Goal: Entertainment & Leisure: Consume media (video, audio)

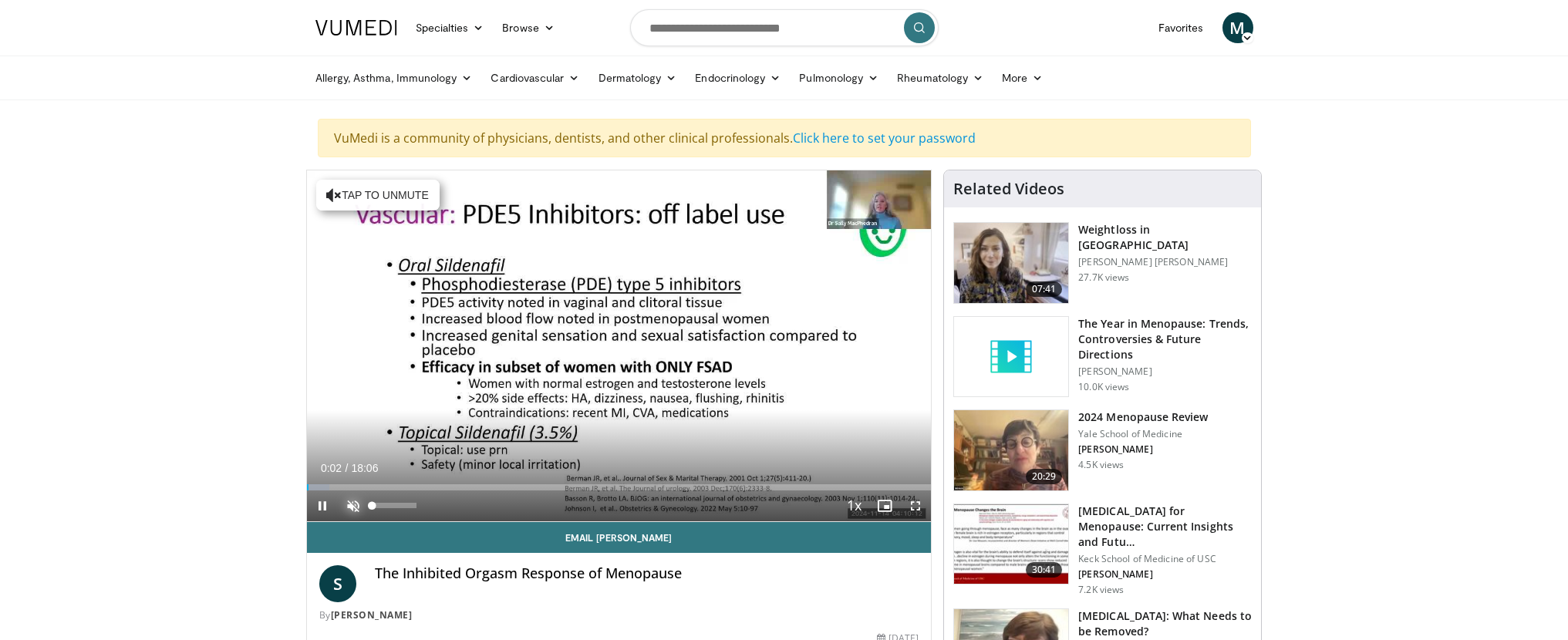
click at [351, 507] on span "Video Player" at bounding box center [353, 505] width 30 height 30
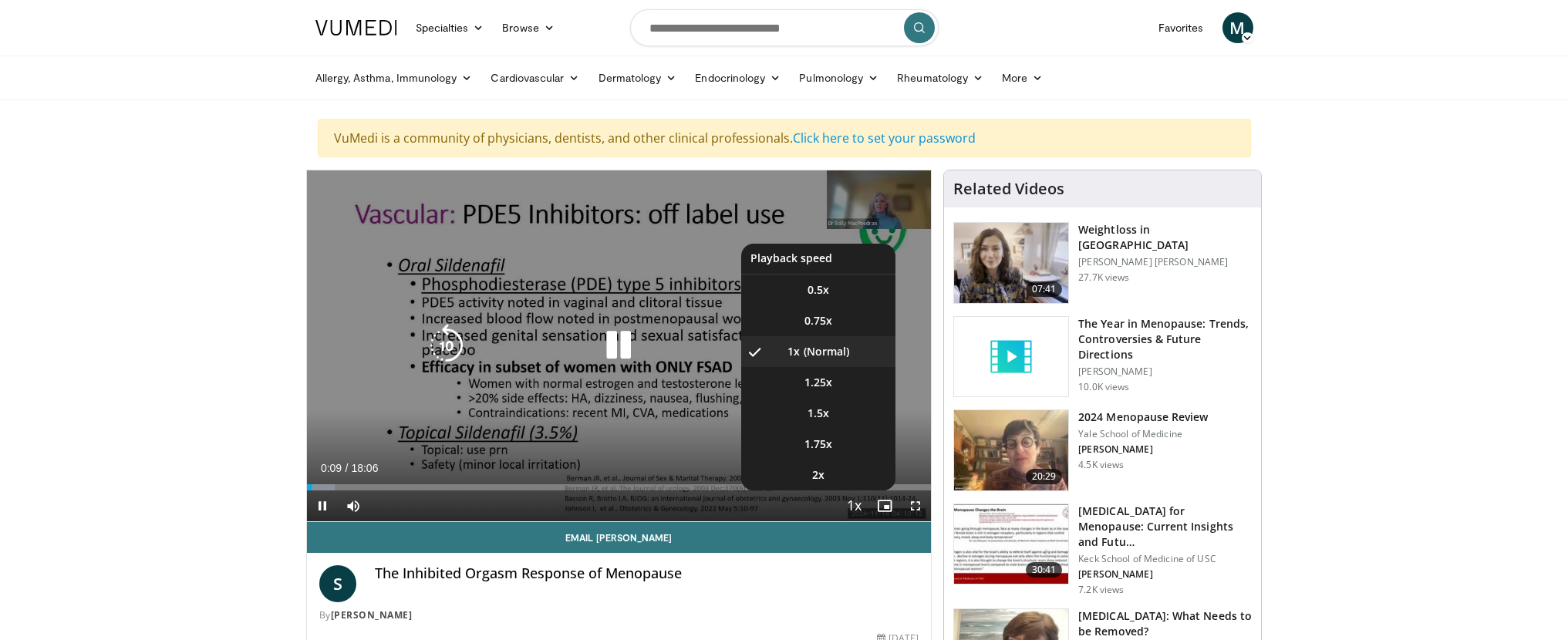
click at [850, 505] on span "Video Player" at bounding box center [854, 506] width 22 height 30
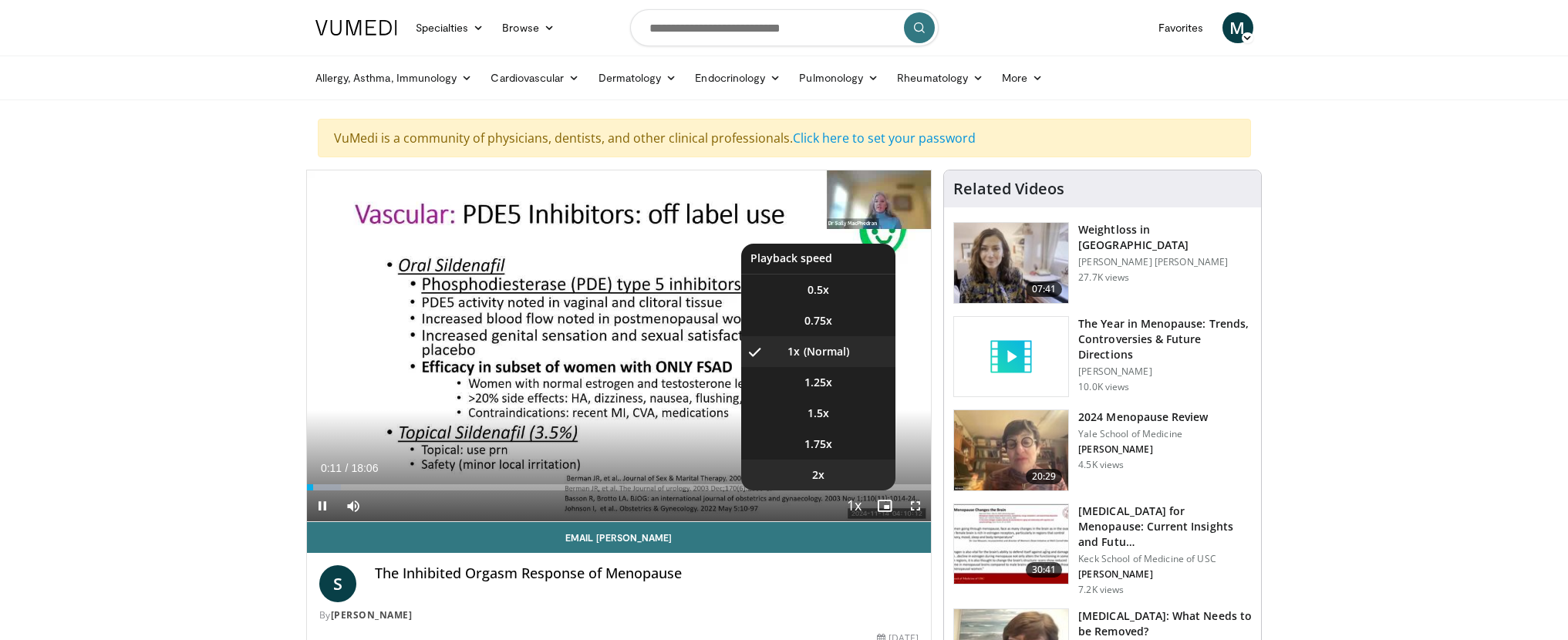
click at [822, 472] on span "2x" at bounding box center [818, 475] width 13 height 16
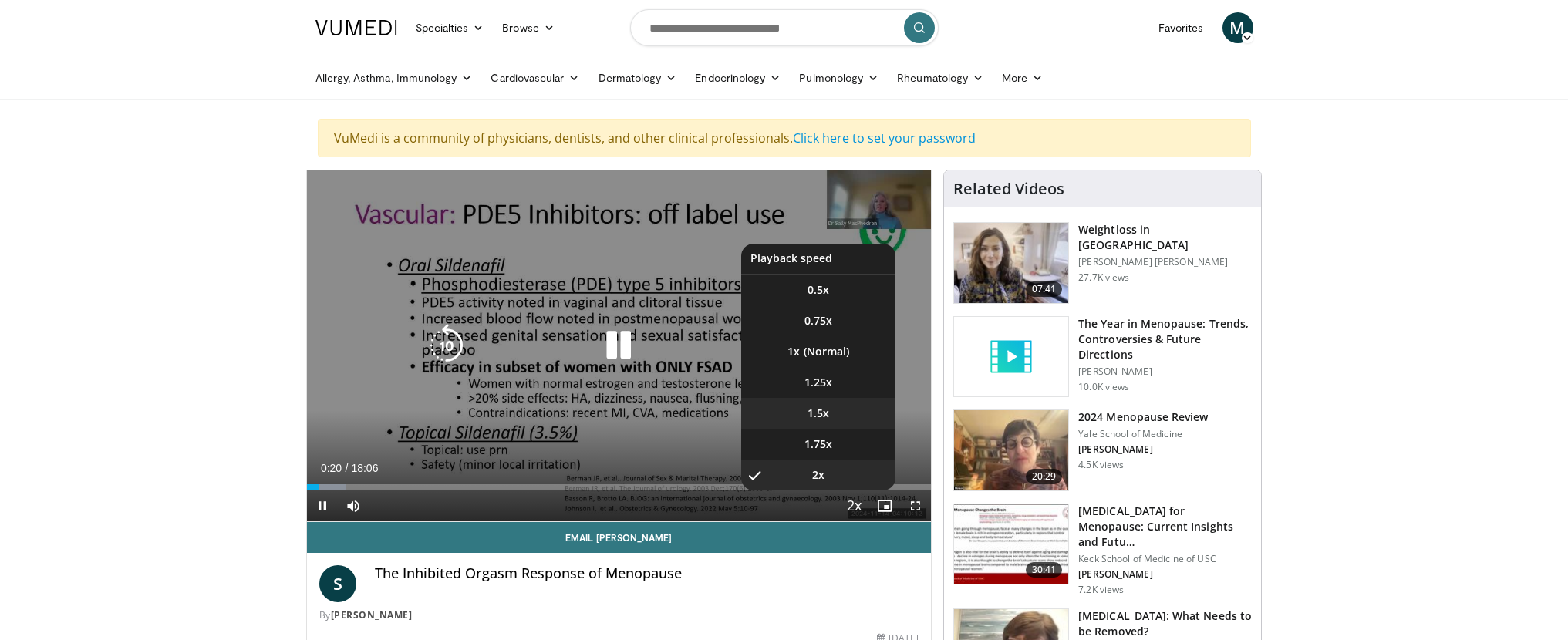
click at [821, 409] on span "1.5x" at bounding box center [818, 414] width 22 height 16
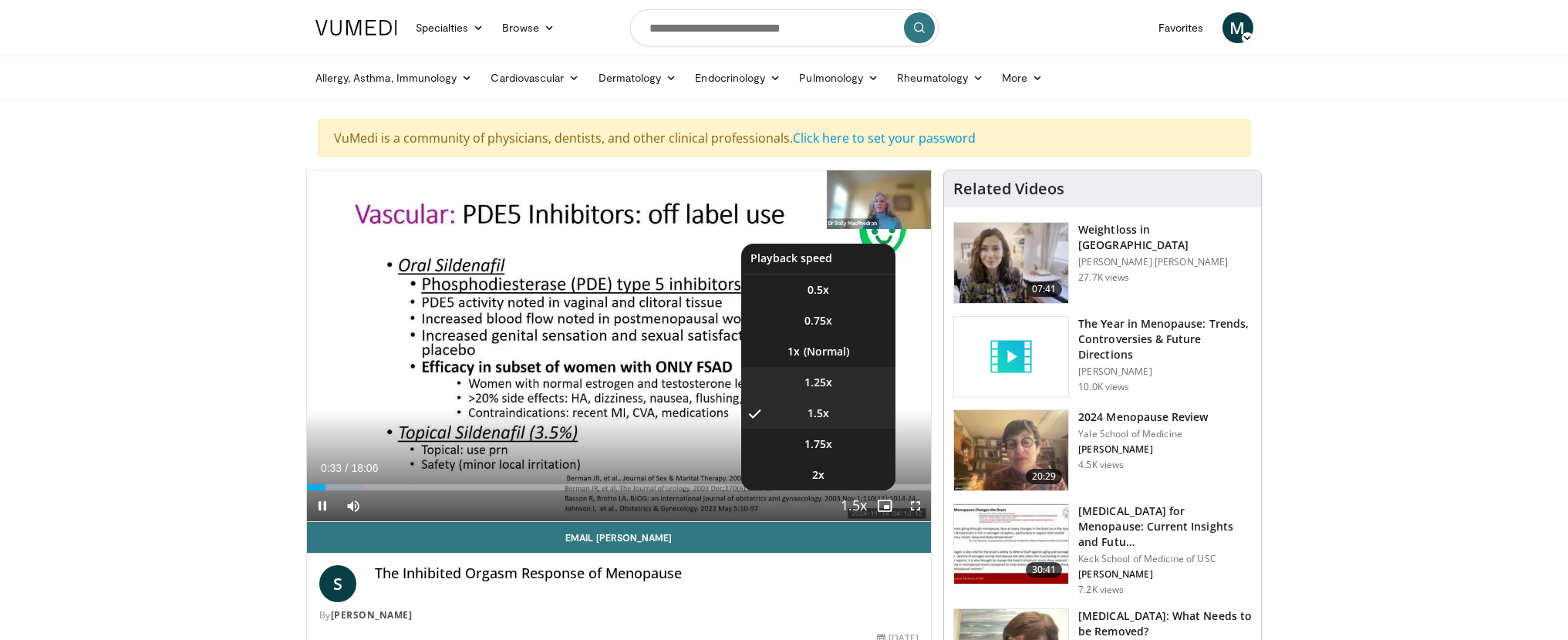
click at [826, 380] on span "1.25x" at bounding box center [818, 382] width 28 height 16
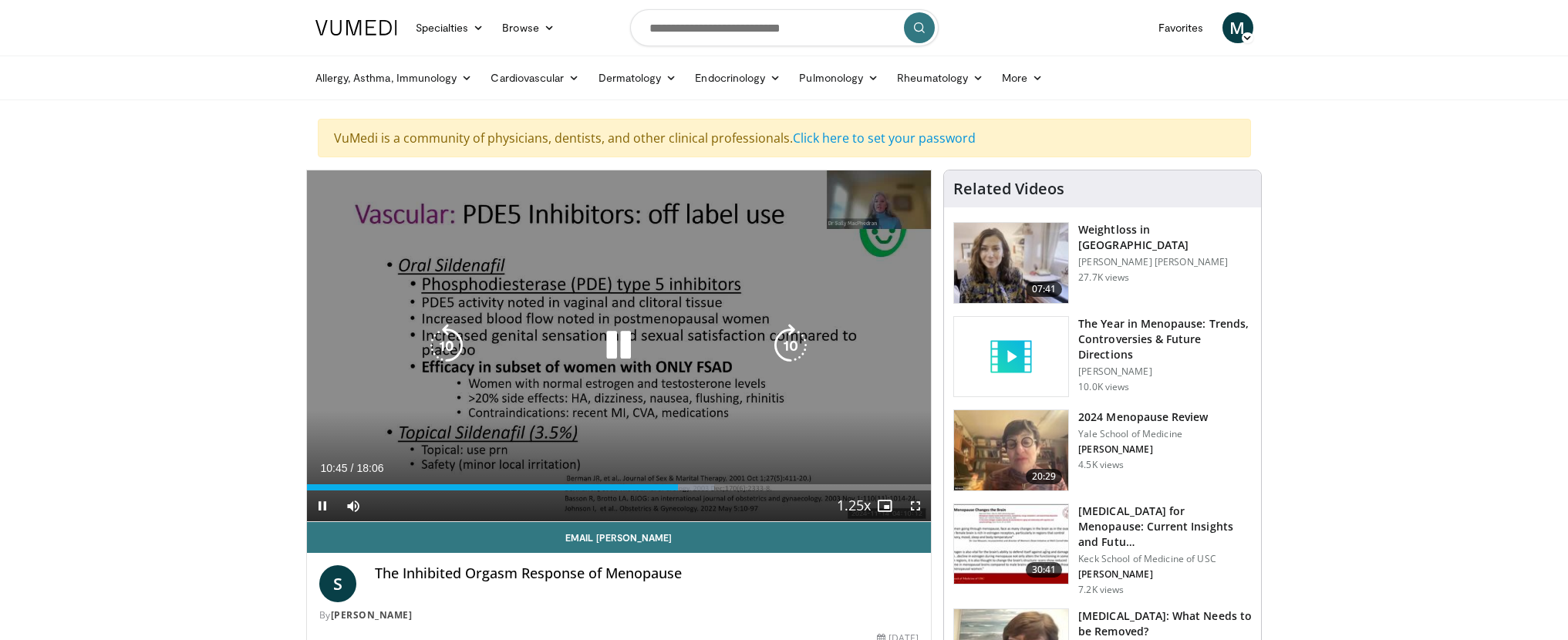
click at [453, 340] on icon "Video Player" at bounding box center [446, 346] width 43 height 43
click at [442, 342] on icon "Video Player" at bounding box center [446, 346] width 43 height 43
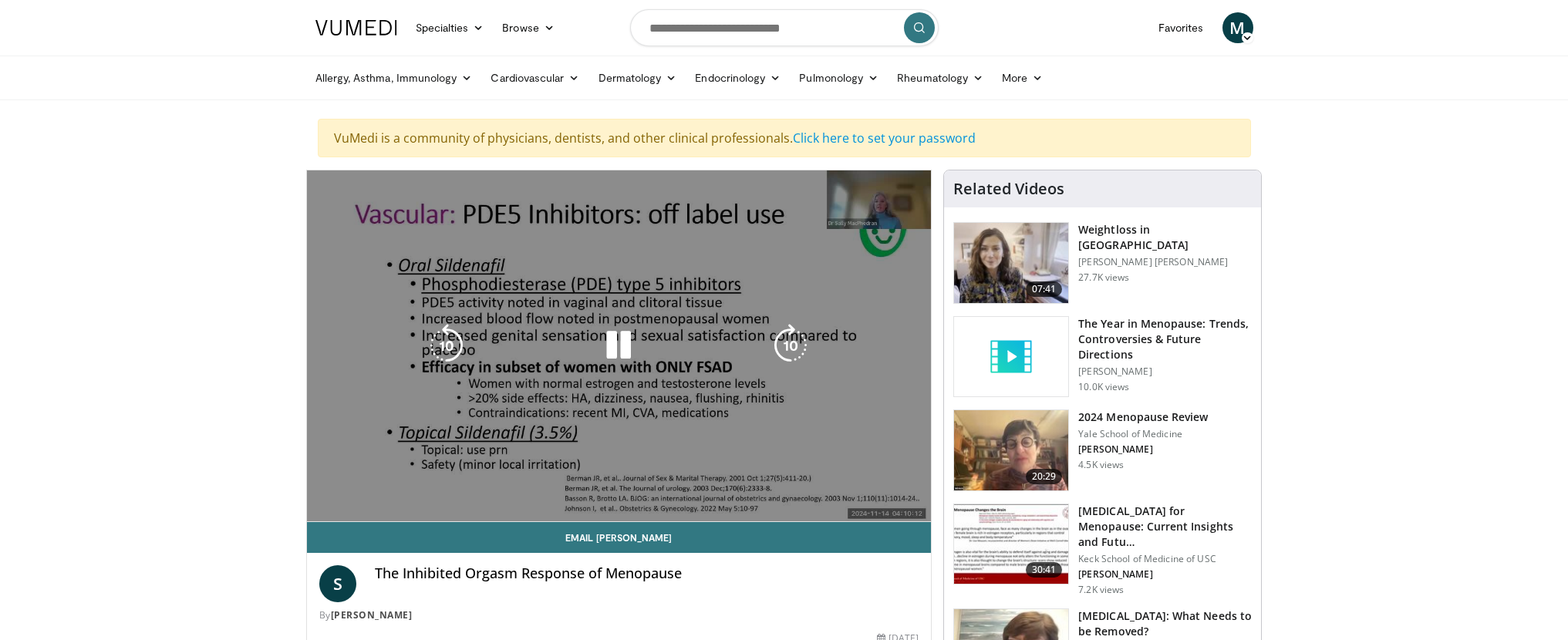
click at [442, 342] on div "10 seconds Tap to unmute" at bounding box center [619, 345] width 625 height 351
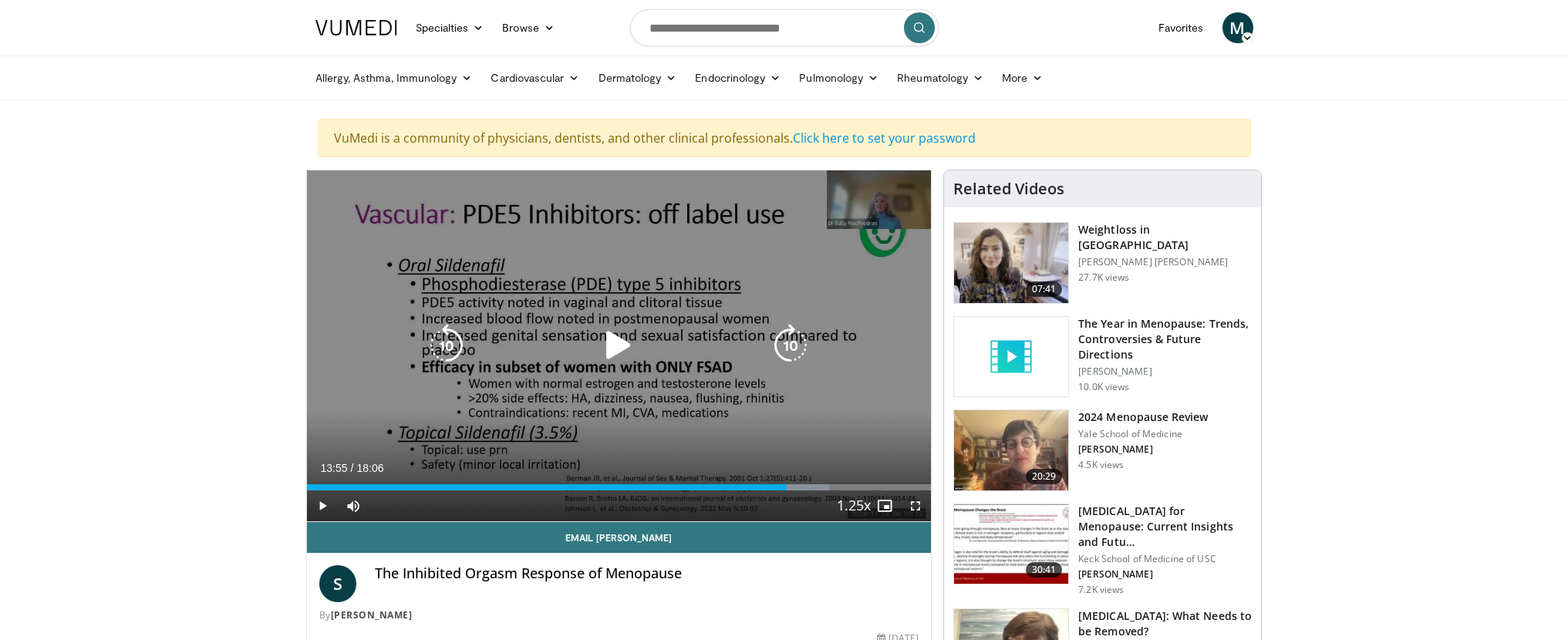
click at [617, 342] on icon "Video Player" at bounding box center [618, 346] width 43 height 43
click at [789, 335] on icon "Video Player" at bounding box center [790, 346] width 43 height 43
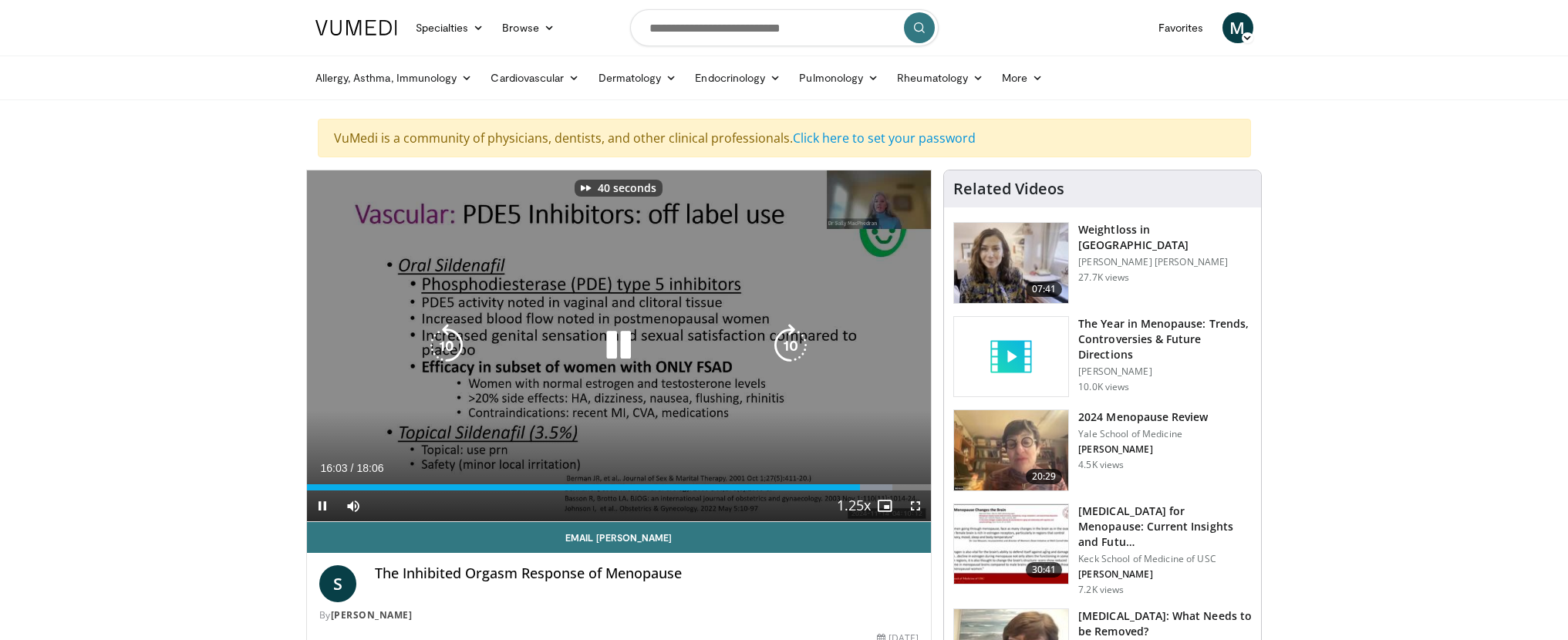
click at [789, 335] on icon "Video Player" at bounding box center [790, 346] width 43 height 43
click at [790, 335] on icon "Video Player" at bounding box center [790, 346] width 43 height 43
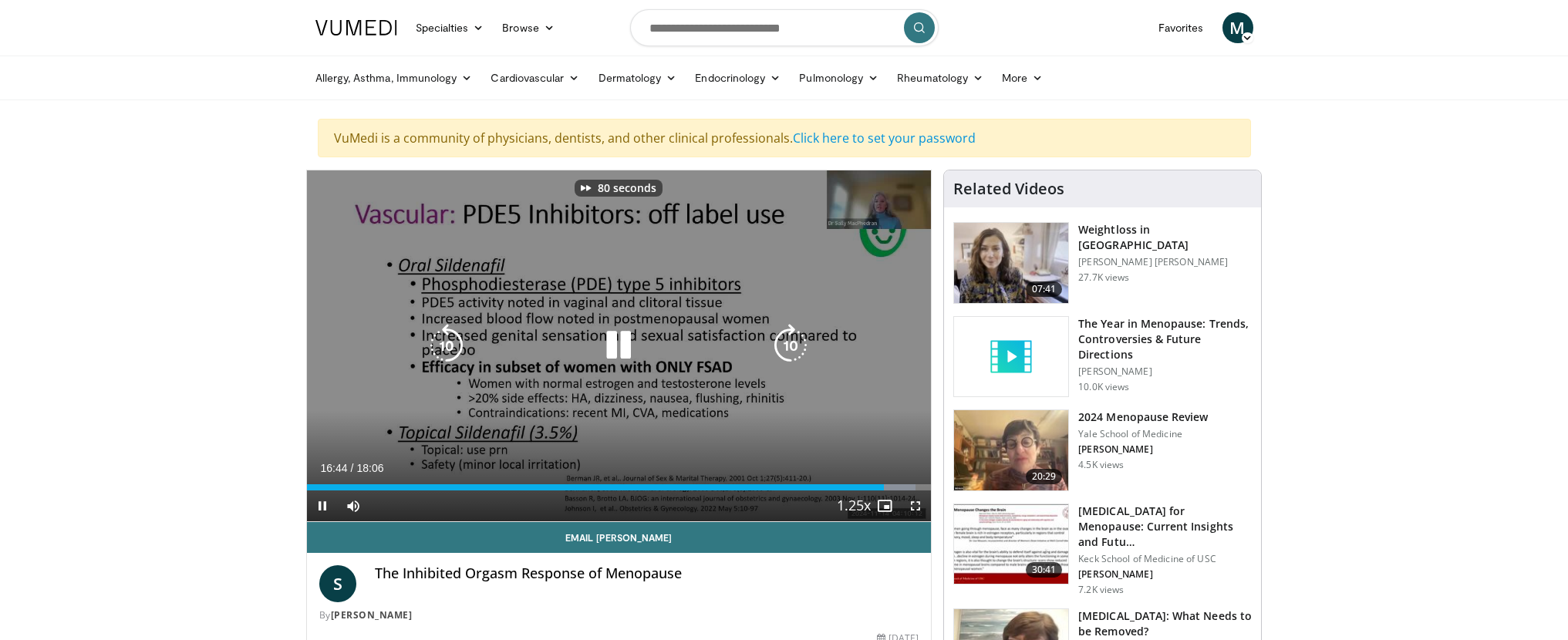
click at [790, 335] on icon "Video Player" at bounding box center [790, 346] width 43 height 43
click at [791, 335] on icon "Video Player" at bounding box center [790, 346] width 43 height 43
